Goal: Transaction & Acquisition: Purchase product/service

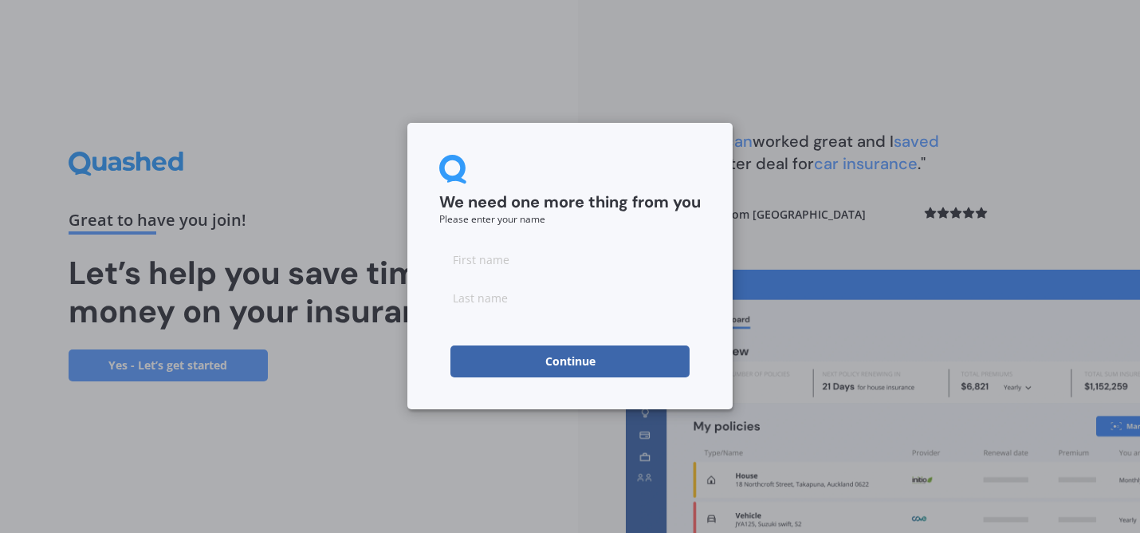
click at [476, 263] on input at bounding box center [570, 259] width 262 height 32
type input "[PERSON_NAME]"
click button "Continue" at bounding box center [569, 361] width 239 height 32
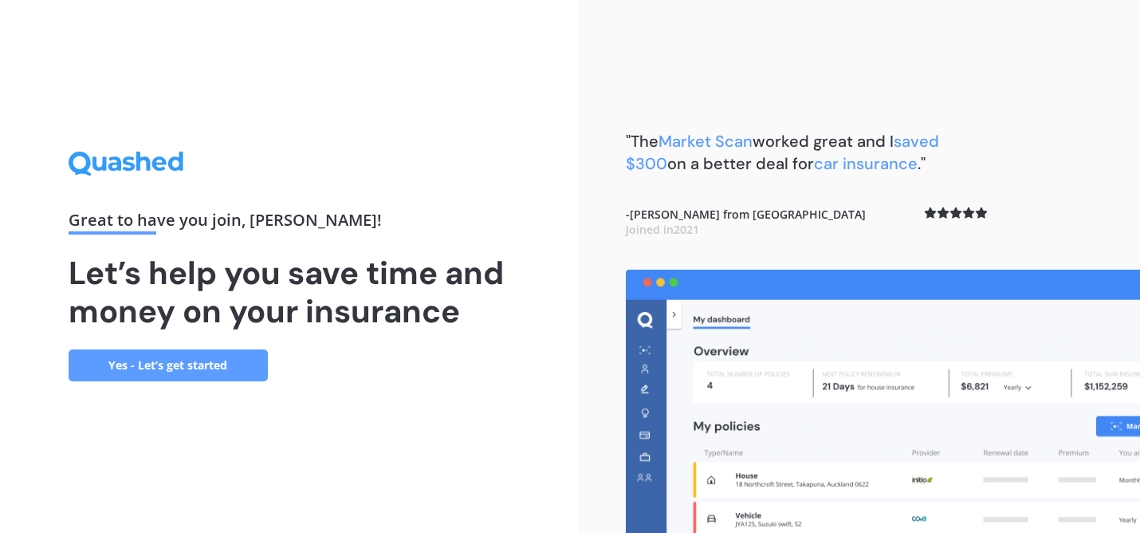
click at [183, 360] on link "Yes - Let’s get started" at bounding box center [168, 365] width 199 height 32
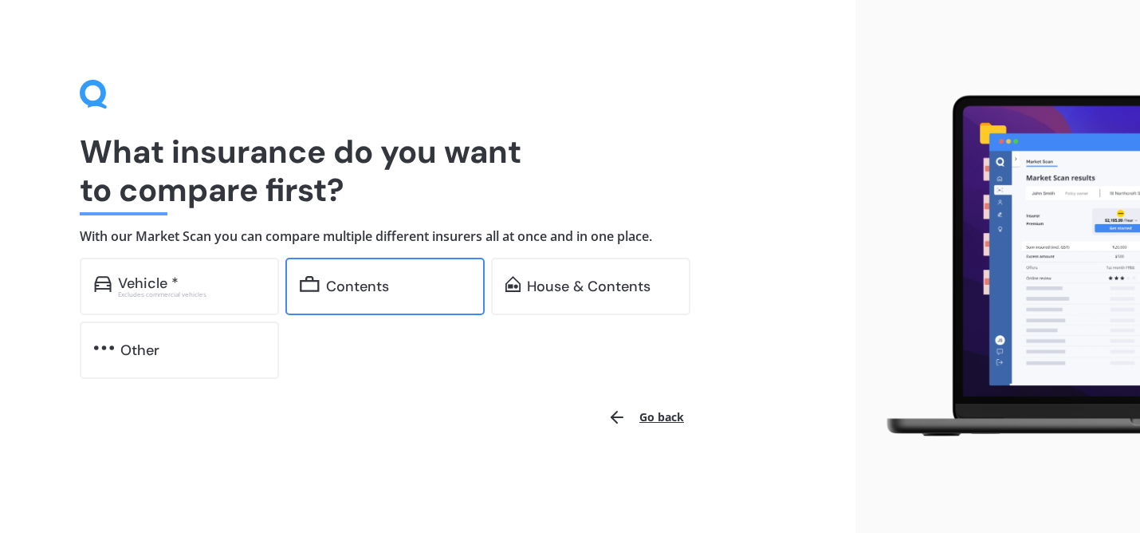
click at [395, 277] on div "Contents" at bounding box center [384, 286] width 199 height 57
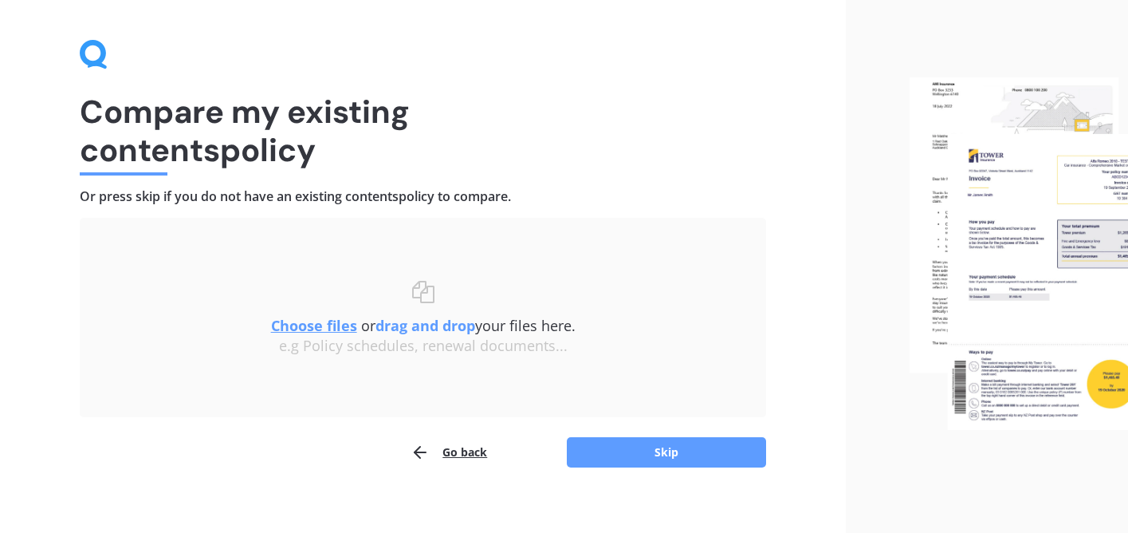
scroll to position [54, 0]
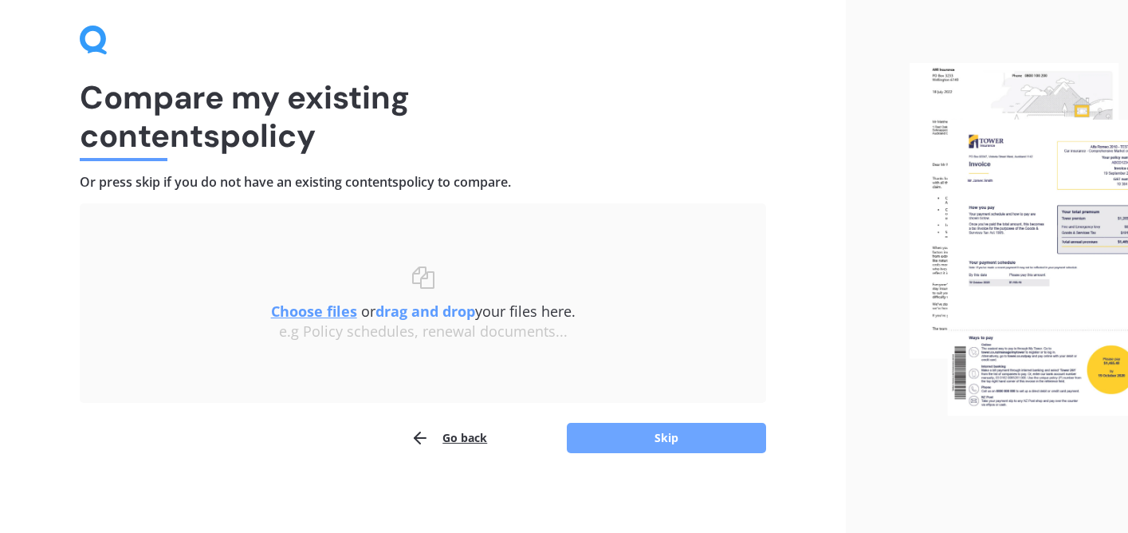
click at [617, 439] on button "Skip" at bounding box center [666, 438] width 199 height 30
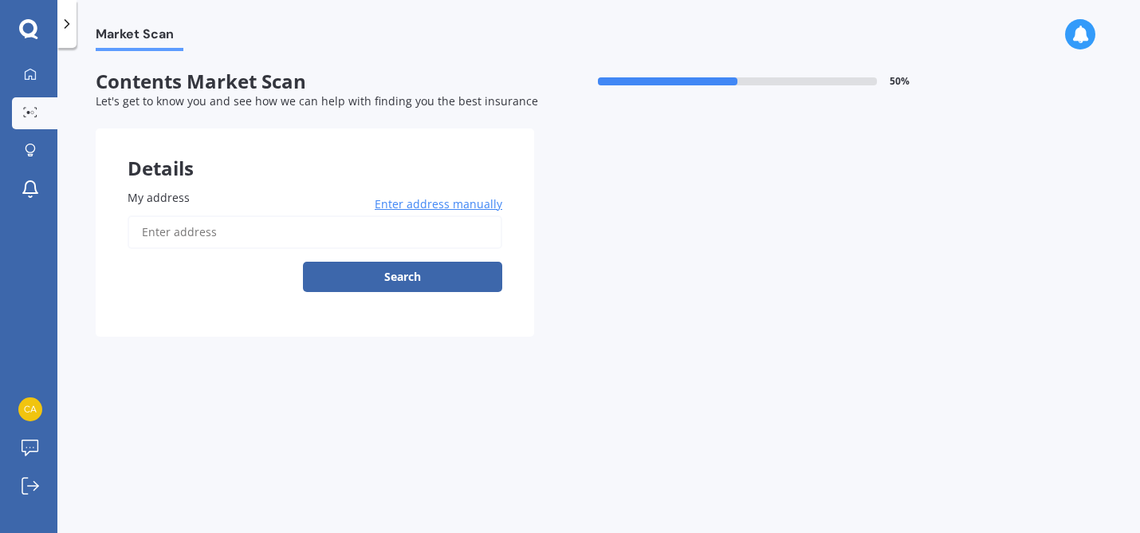
click at [217, 236] on input "My address" at bounding box center [315, 231] width 375 height 33
type input "[STREET_ADDRESS][PERSON_NAME]"
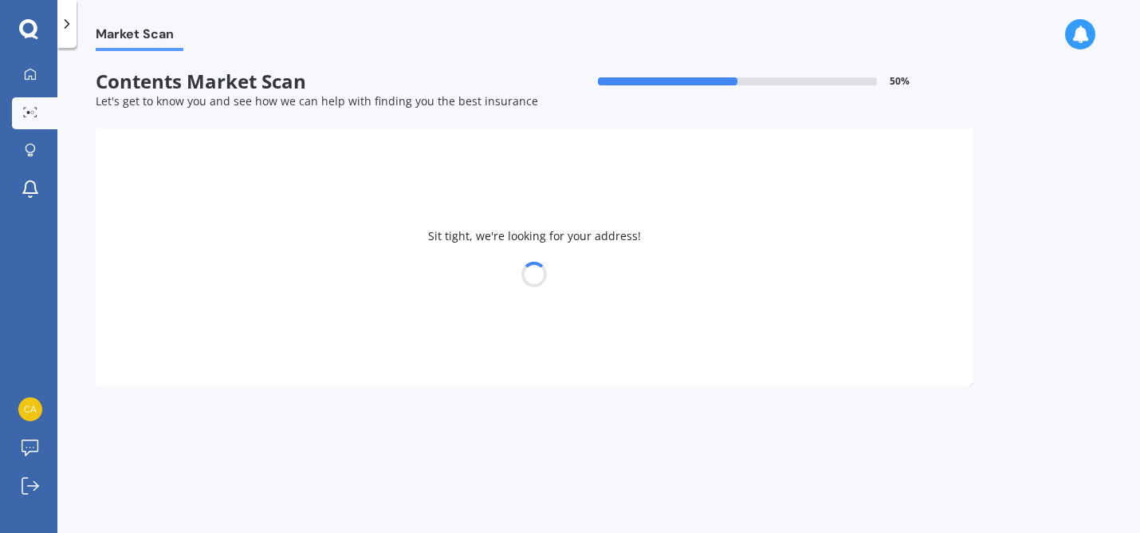
click at [334, 282] on div at bounding box center [534, 274] width 877 height 22
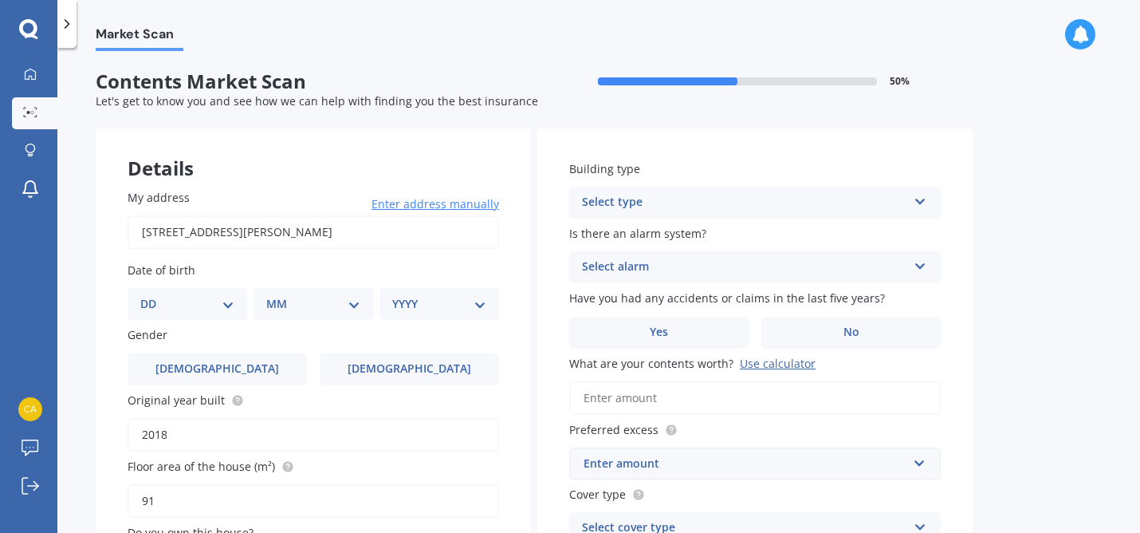
click at [175, 309] on select "DD 01 02 03 04 05 06 07 08 09 10 11 12 13 14 15 16 17 18 19 20 21 22 23 24 25 2…" at bounding box center [187, 304] width 94 height 18
select select "26"
click at [153, 296] on select "DD 01 02 03 04 05 06 07 08 09 10 11 12 13 14 15 16 17 18 19 20 21 22 23 24 25 2…" at bounding box center [187, 304] width 94 height 18
click at [281, 306] on select "MM 01 02 03 04 05 06 07 08 09 10 11 12" at bounding box center [317, 304] width 88 height 18
select select "11"
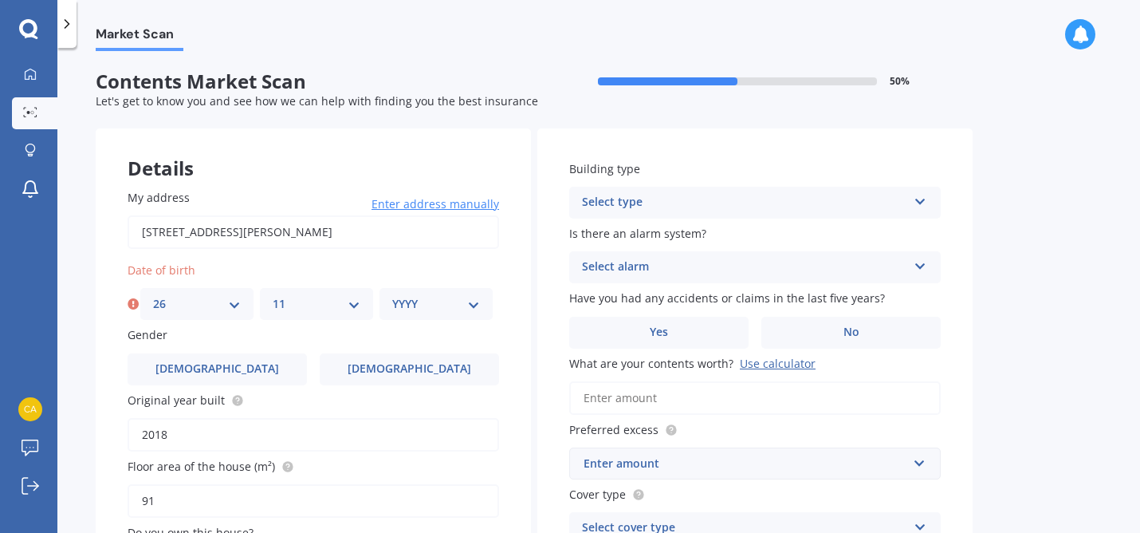
click at [273, 296] on select "MM 01 02 03 04 05 06 07 08 09 10 11 12" at bounding box center [317, 304] width 88 height 18
click at [419, 300] on select "YYYY 2009 2008 2007 2006 2005 2004 2003 2002 2001 2000 1999 1998 1997 1996 1995…" at bounding box center [436, 304] width 88 height 18
select select "1988"
click at [392, 296] on select "YYYY 2009 2008 2007 2006 2005 2004 2003 2002 2001 2000 1999 1998 1997 1996 1995…" at bounding box center [436, 304] width 88 height 18
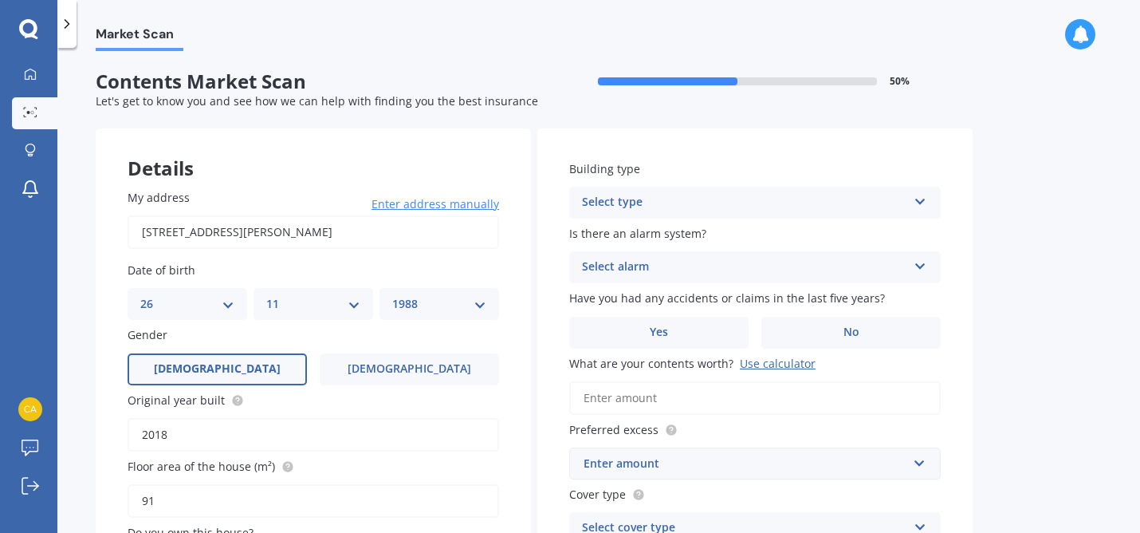
click at [217, 371] on span "[DEMOGRAPHIC_DATA]" at bounding box center [217, 369] width 127 height 14
click at [0, 0] on input "[DEMOGRAPHIC_DATA]" at bounding box center [0, 0] width 0 height 0
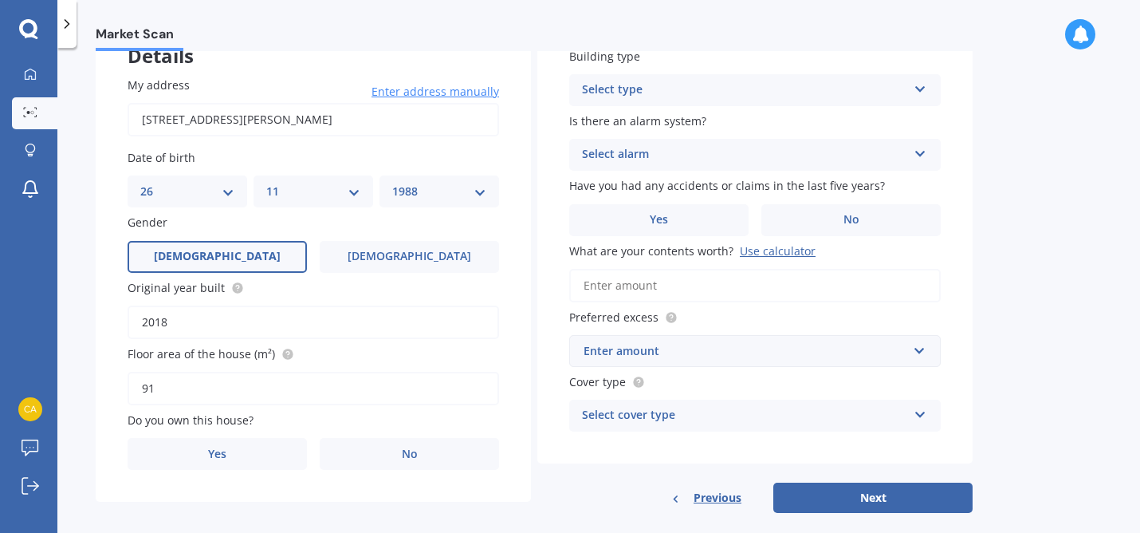
scroll to position [113, 0]
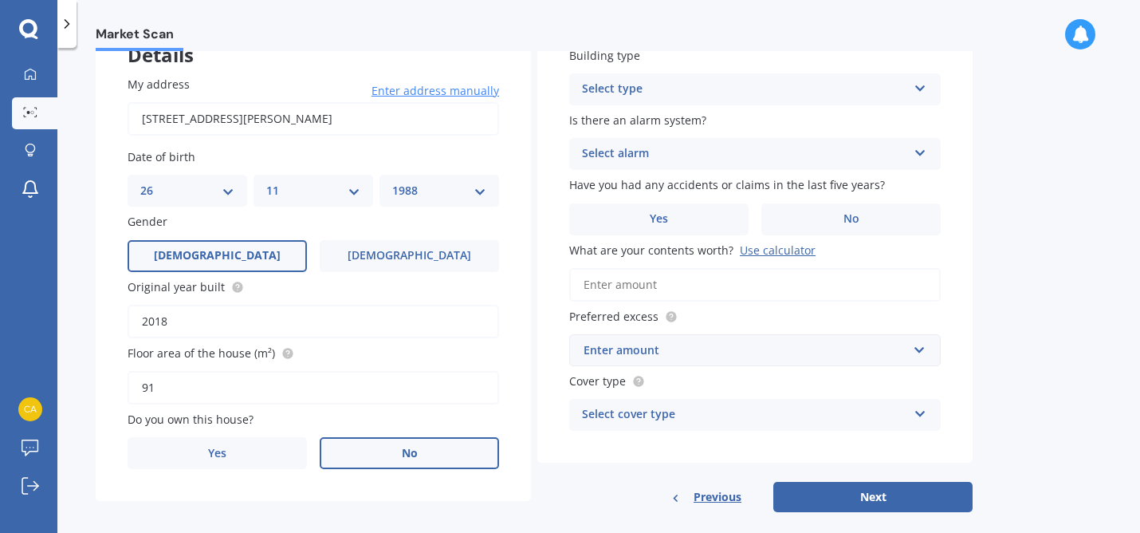
click at [377, 447] on label "No" at bounding box center [409, 453] width 179 height 32
click at [0, 0] on input "No" at bounding box center [0, 0] width 0 height 0
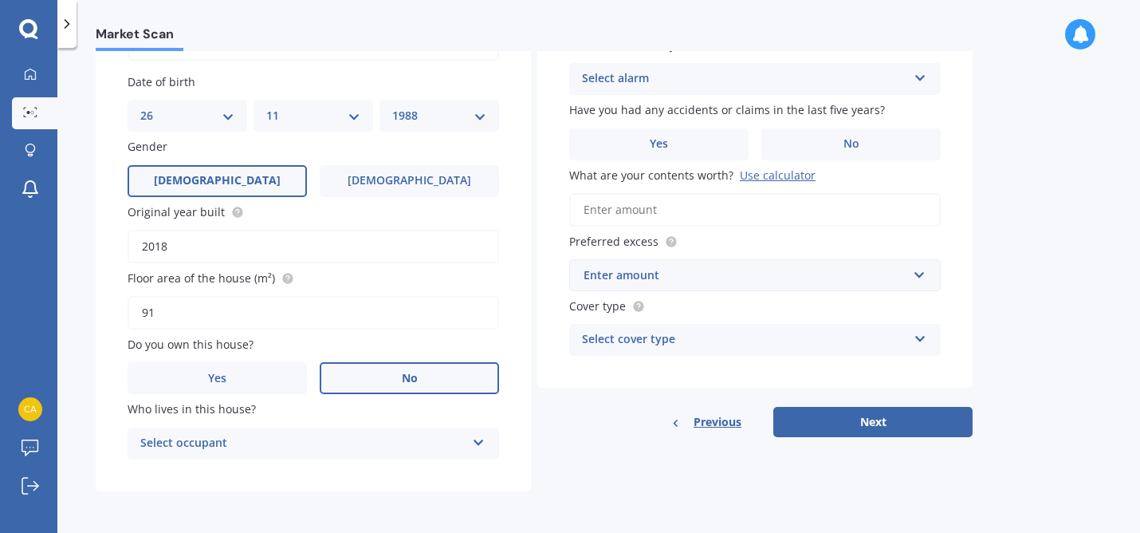
scroll to position [191, 0]
click at [369, 436] on div "Select occupant" at bounding box center [302, 443] width 325 height 19
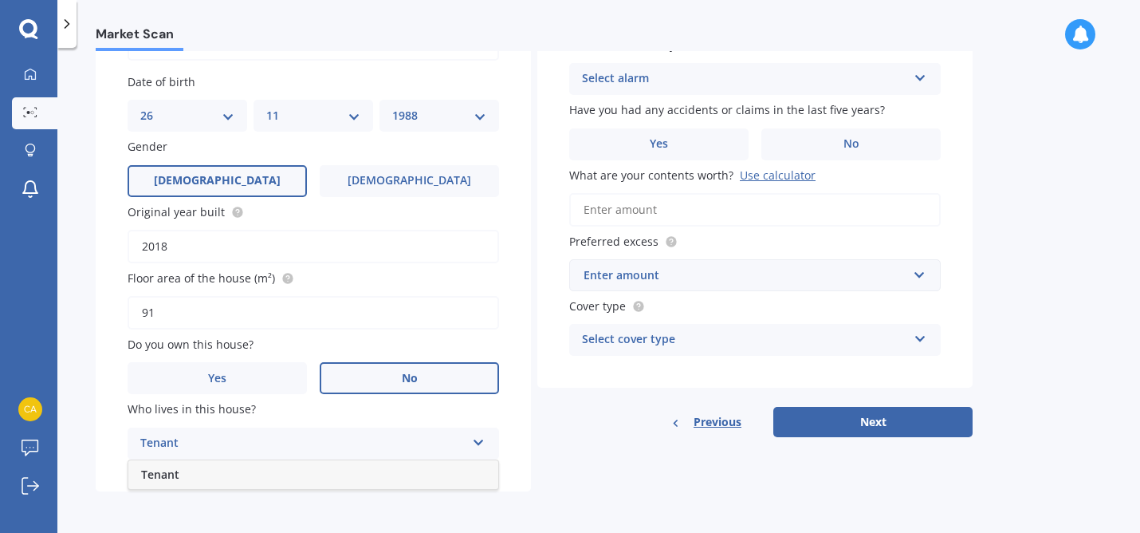
click at [342, 476] on div "Tenant" at bounding box center [313, 474] width 370 height 29
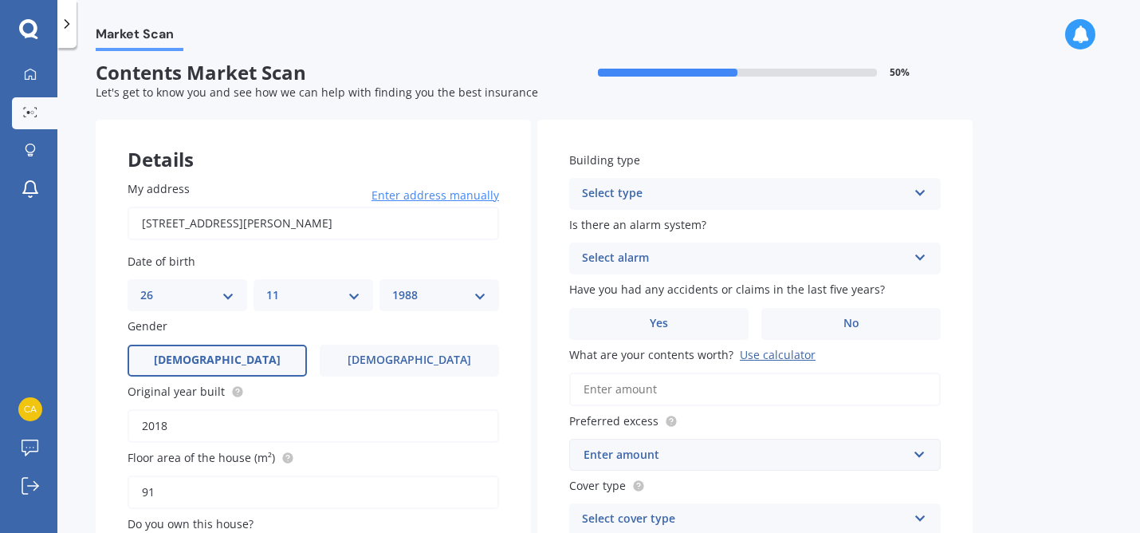
scroll to position [0, 0]
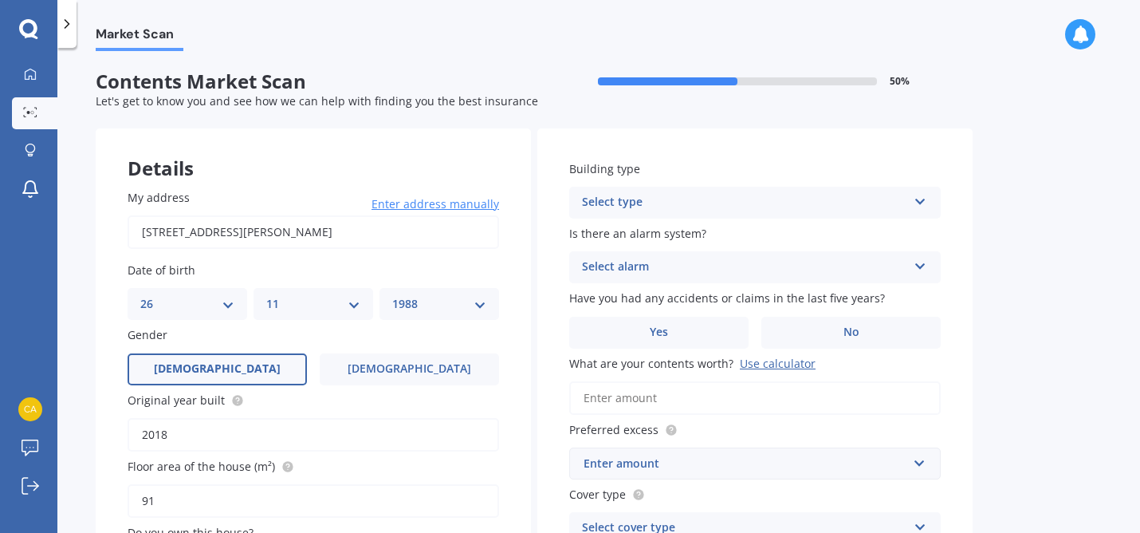
click at [618, 205] on div "Select type" at bounding box center [744, 202] width 325 height 19
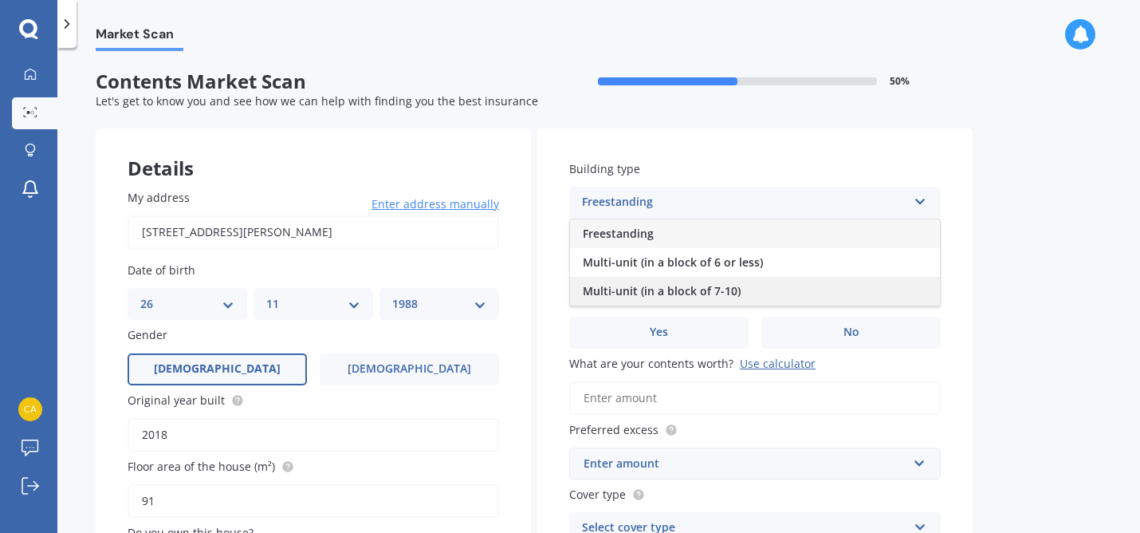
click at [634, 287] on span "Multi-unit (in a block of 7-10)" at bounding box center [662, 290] width 158 height 15
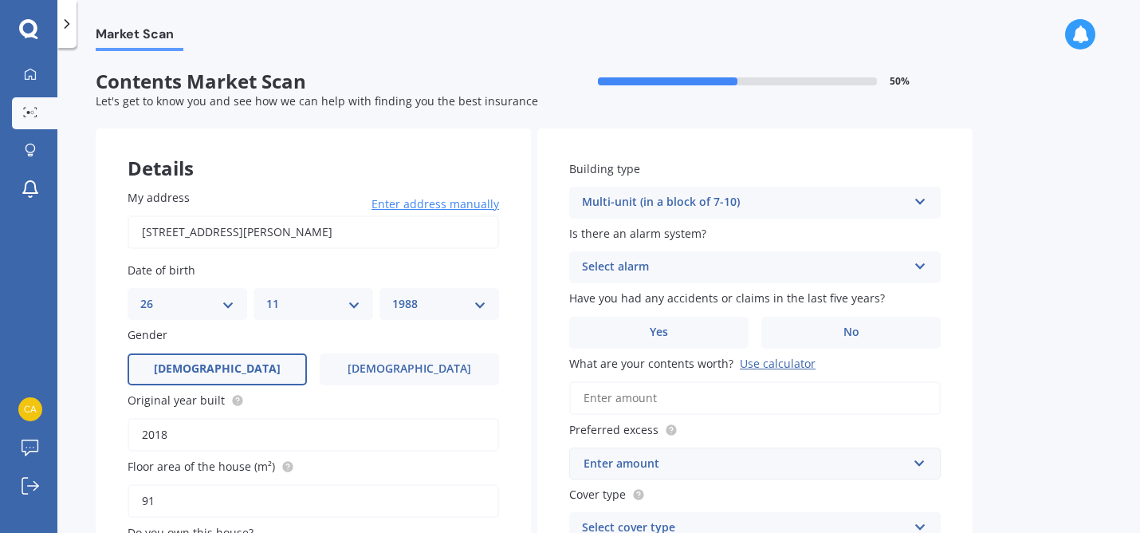
click at [631, 271] on div "Select alarm" at bounding box center [744, 267] width 325 height 19
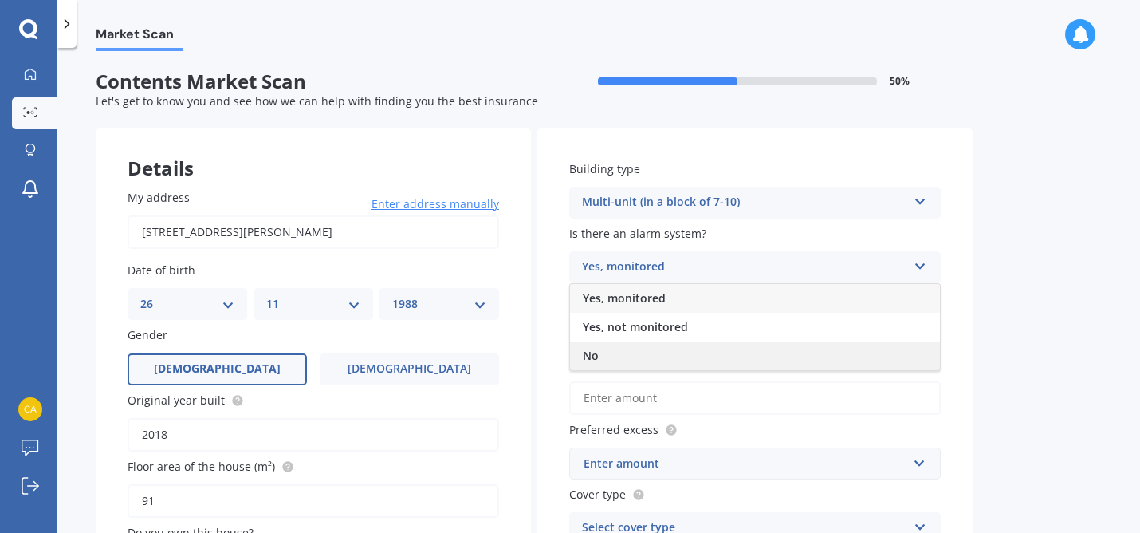
click at [640, 351] on div "No" at bounding box center [755, 355] width 370 height 29
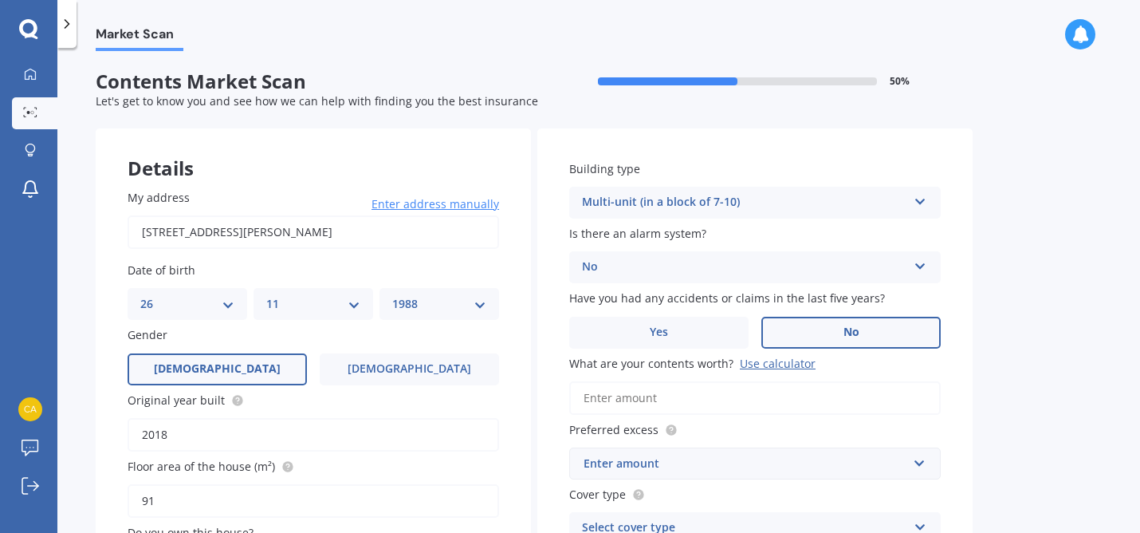
click at [796, 332] on label "No" at bounding box center [850, 333] width 179 height 32
click at [0, 0] on input "No" at bounding box center [0, 0] width 0 height 0
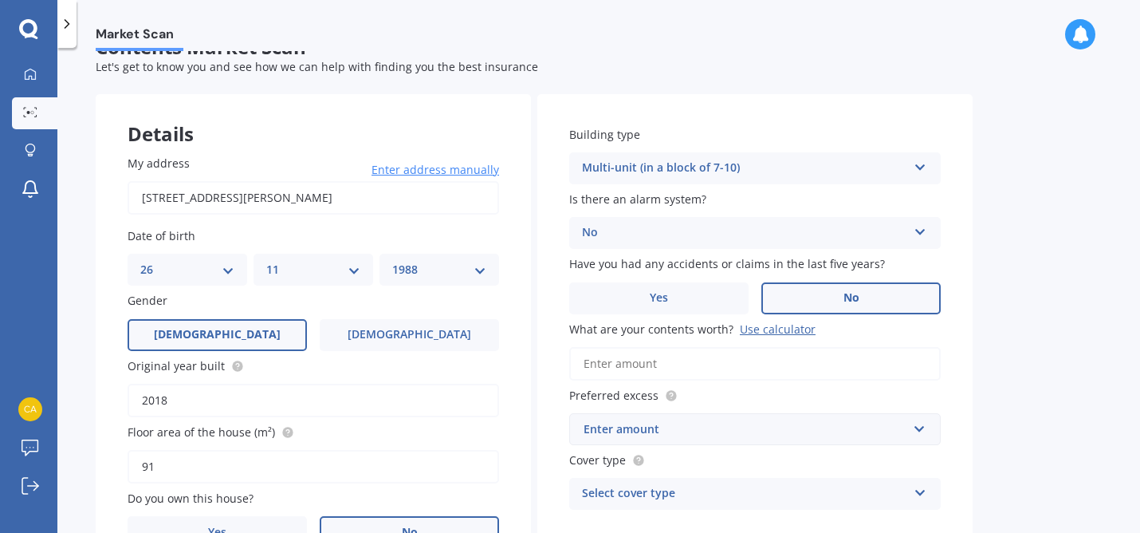
scroll to position [46, 0]
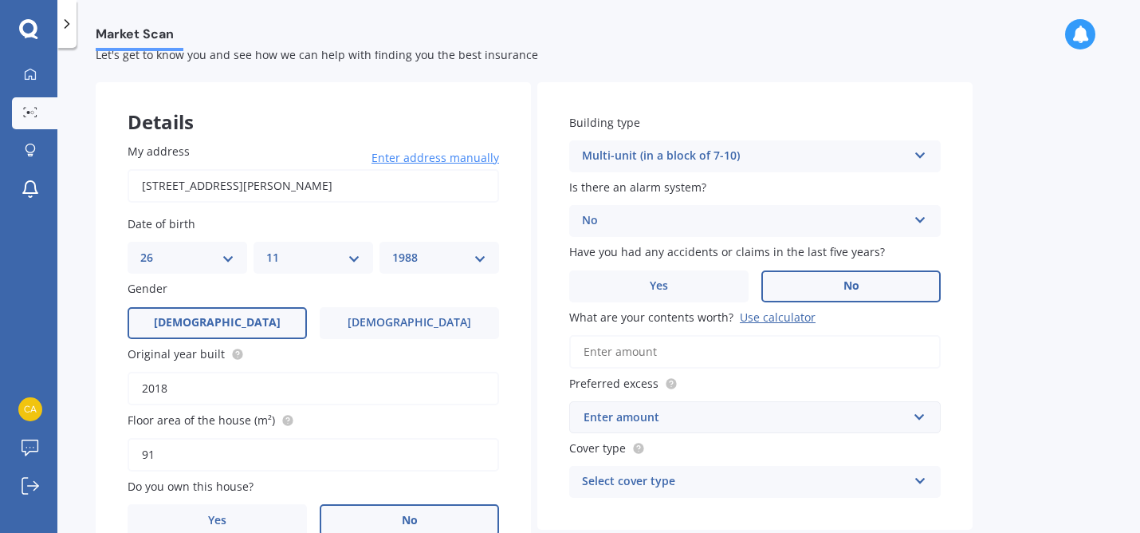
click at [708, 354] on input "What are your contents worth? Use calculator" at bounding box center [755, 351] width 372 height 33
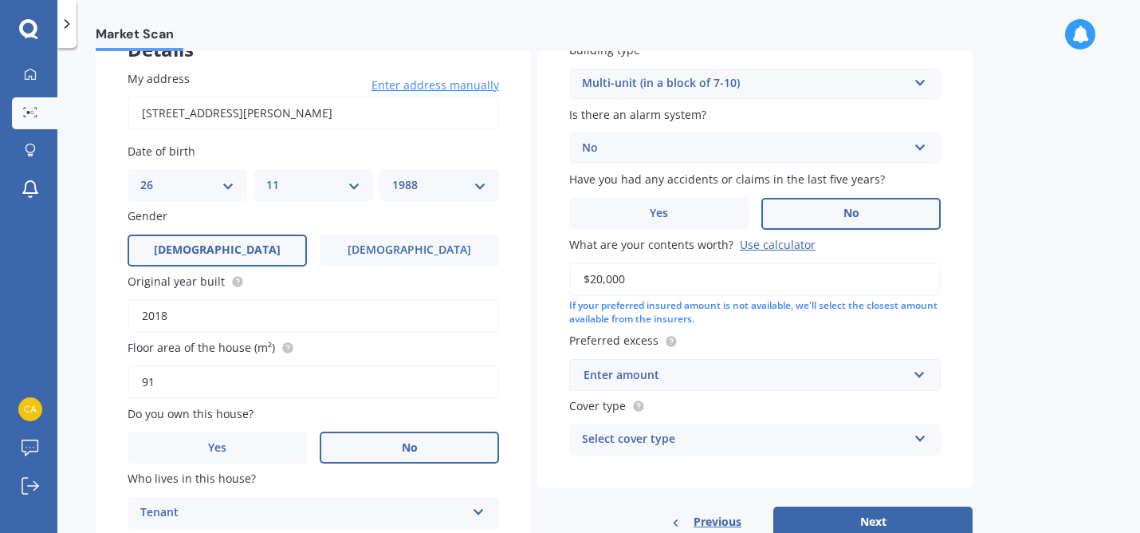
scroll to position [120, 0]
type input "$20,000"
click at [625, 383] on div "Enter amount" at bounding box center [746, 374] width 324 height 18
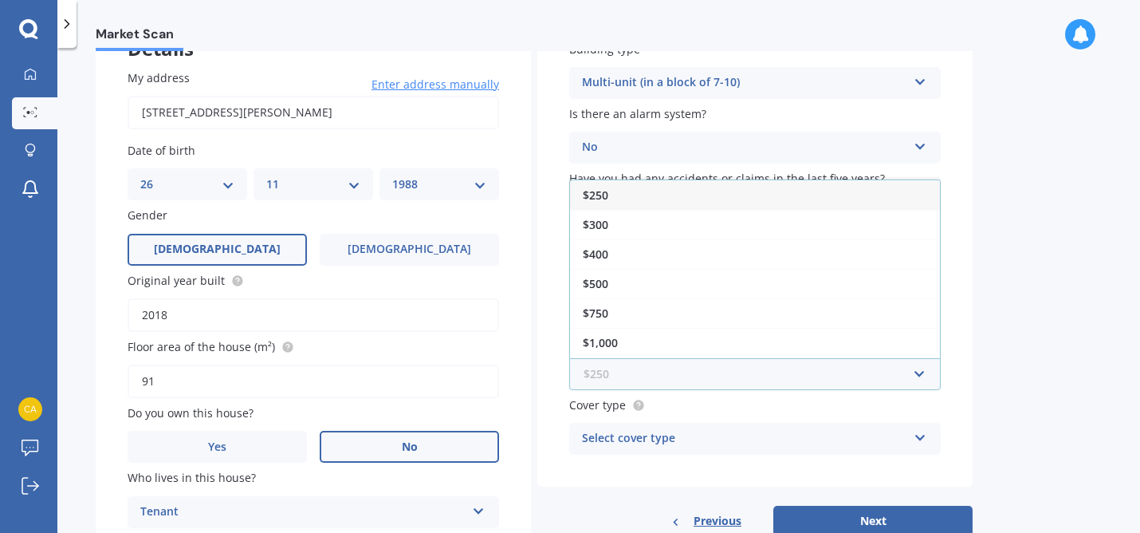
click at [630, 385] on input "text" at bounding box center [749, 374] width 357 height 30
click at [702, 405] on div "Building type Multi-unit (in a block of 7-10) Freestanding Multi-unit (in a blo…" at bounding box center [754, 248] width 435 height 478
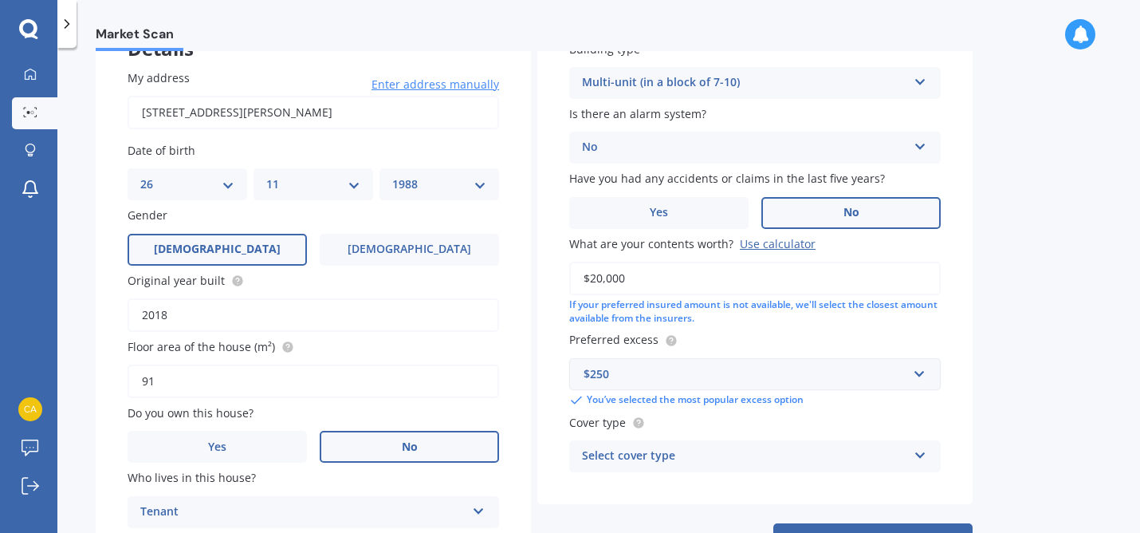
click at [664, 376] on div "$250" at bounding box center [746, 374] width 324 height 18
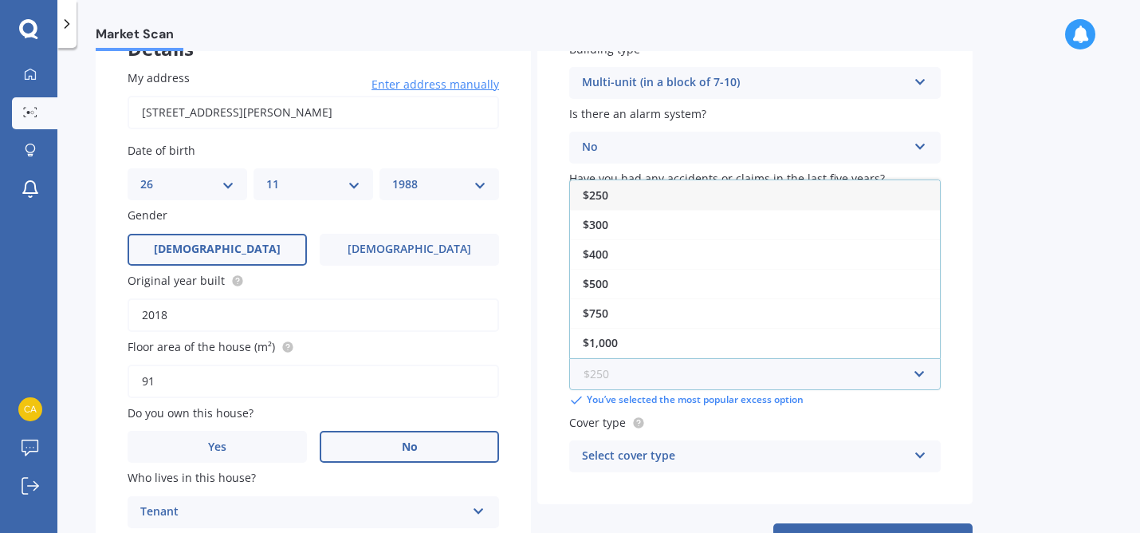
click at [664, 376] on input "text" at bounding box center [749, 374] width 357 height 30
click at [733, 428] on label "Cover type" at bounding box center [751, 422] width 365 height 17
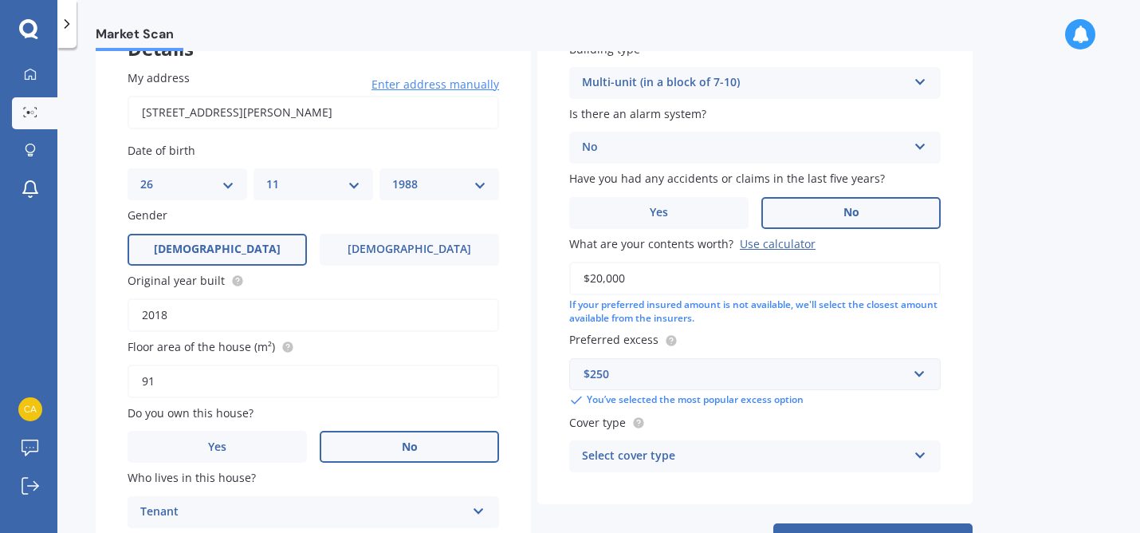
click at [716, 454] on div "Select cover type" at bounding box center [744, 455] width 325 height 19
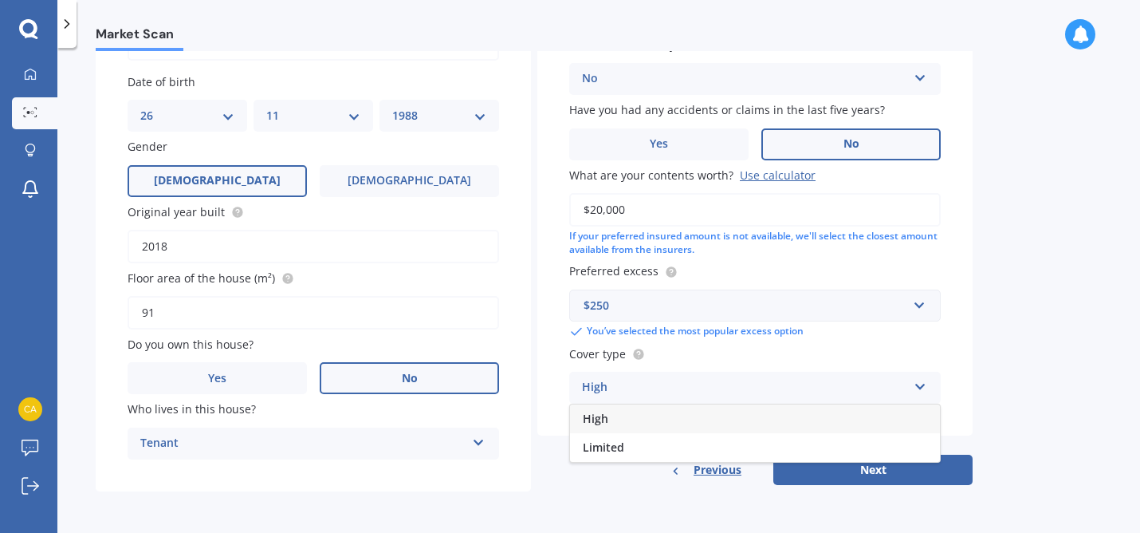
click at [701, 431] on div "High" at bounding box center [755, 418] width 370 height 29
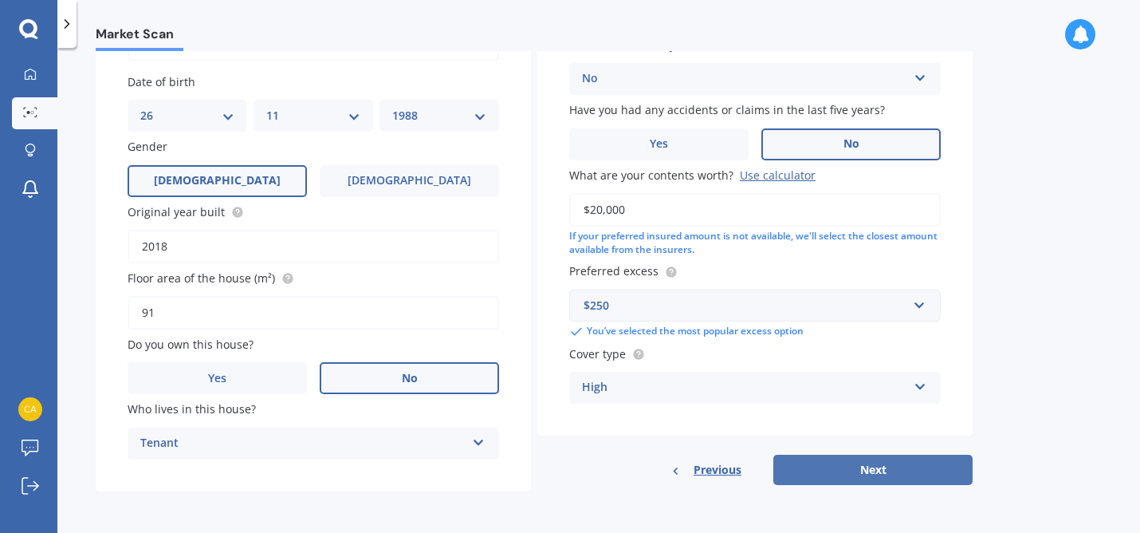
click at [823, 468] on button "Next" at bounding box center [872, 469] width 199 height 30
select select "26"
select select "11"
select select "1988"
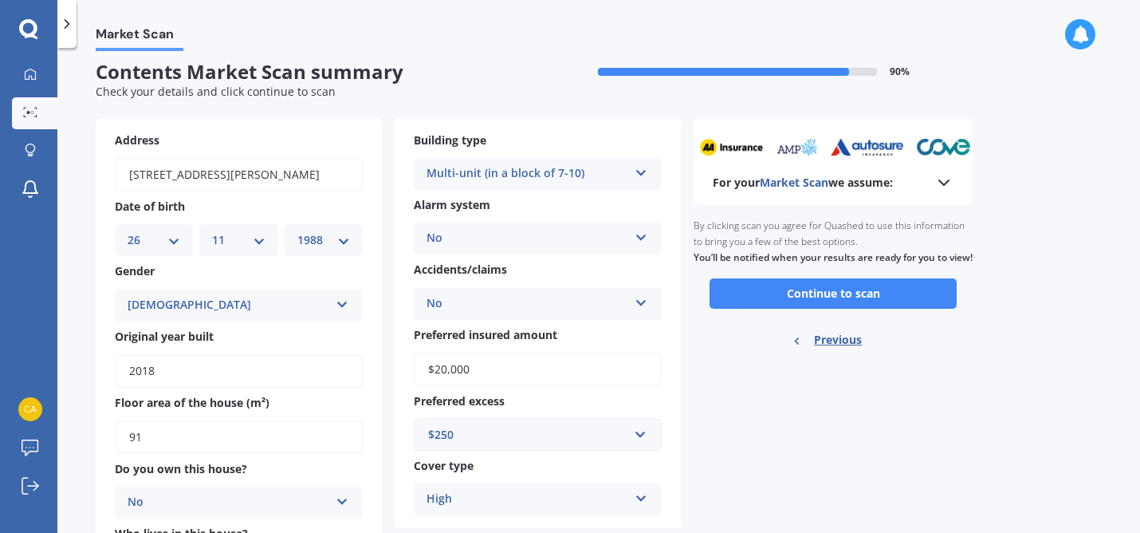
scroll to position [0, 0]
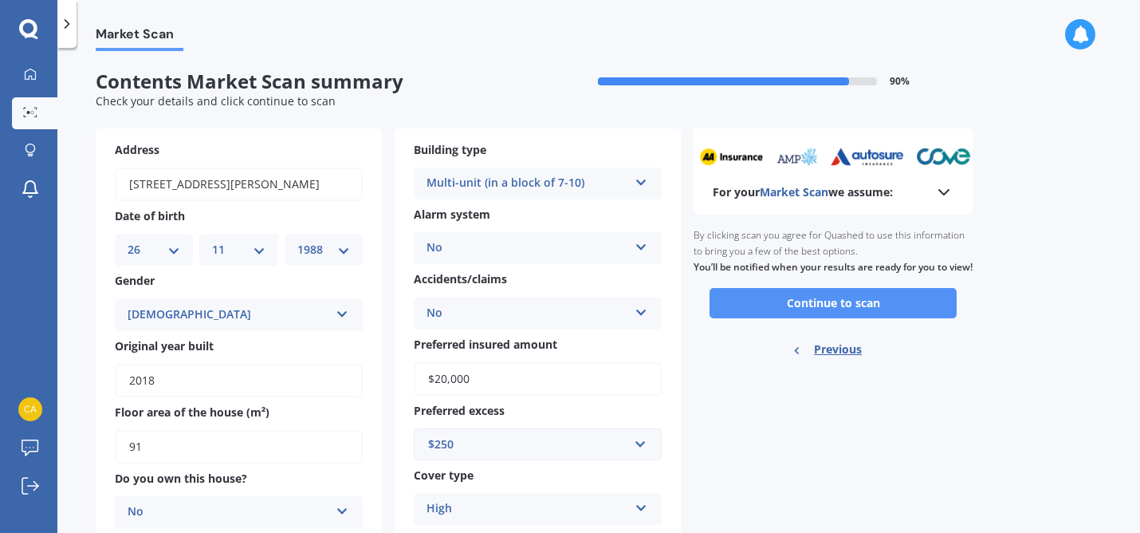
click at [764, 318] on button "Continue to scan" at bounding box center [833, 303] width 247 height 30
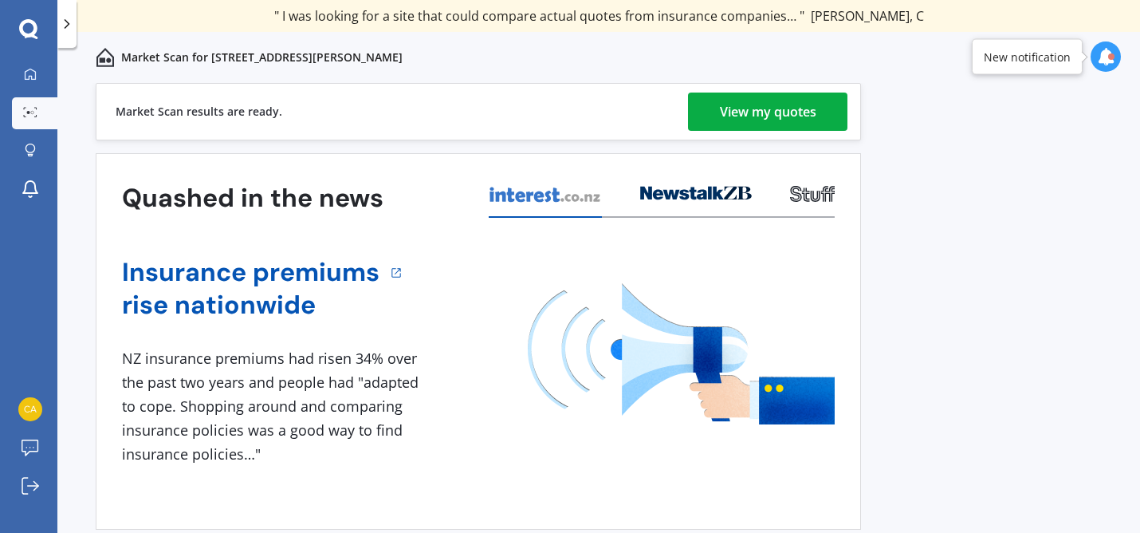
click at [736, 114] on div "View my quotes" at bounding box center [768, 111] width 96 height 38
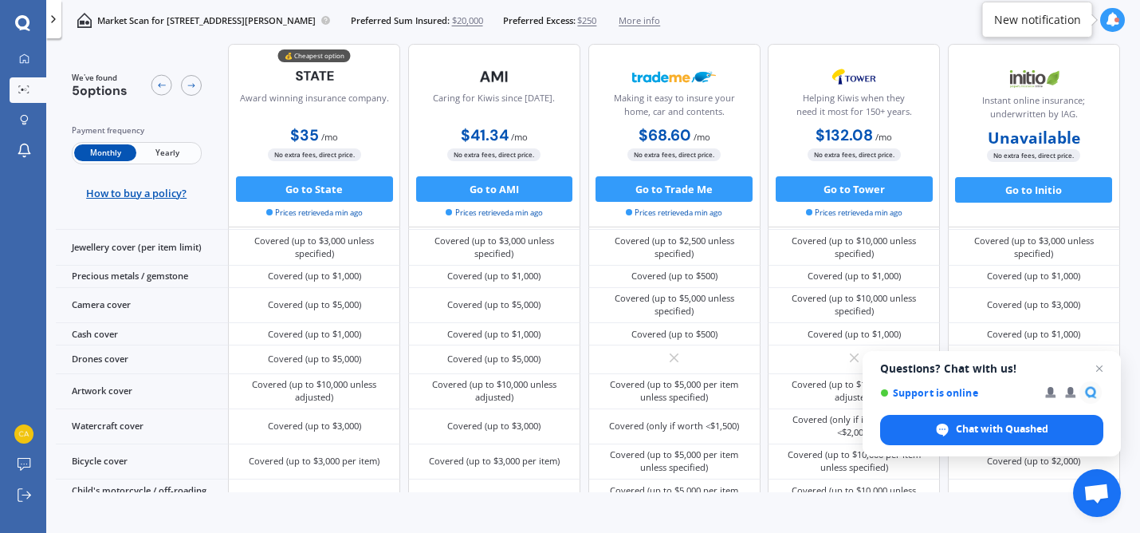
scroll to position [463, 0]
